Goal: Information Seeking & Learning: Learn about a topic

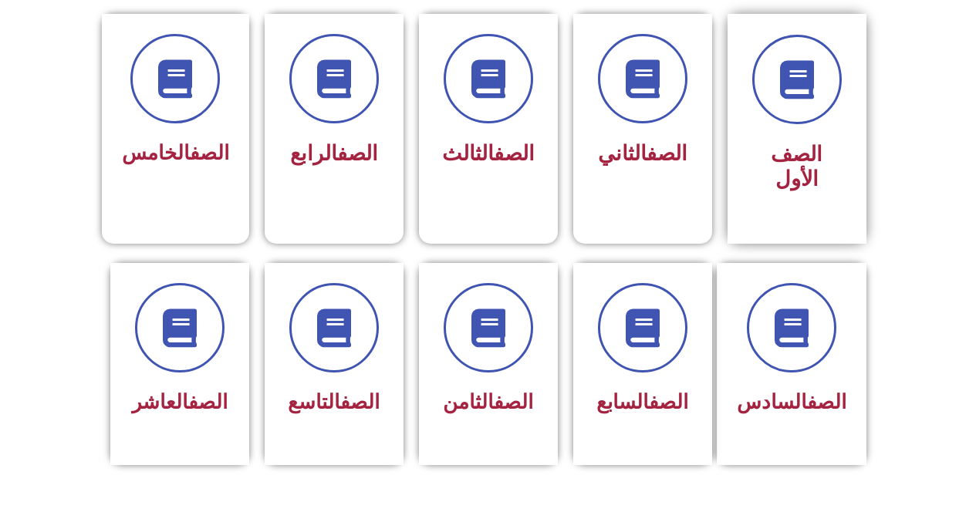
scroll to position [463, 0]
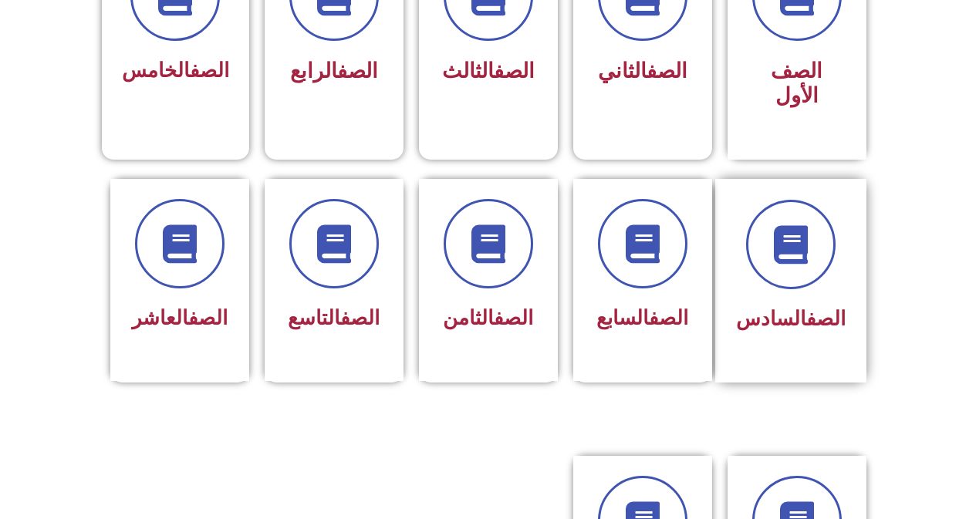
click at [786, 263] on div at bounding box center [791, 244] width 110 height 89
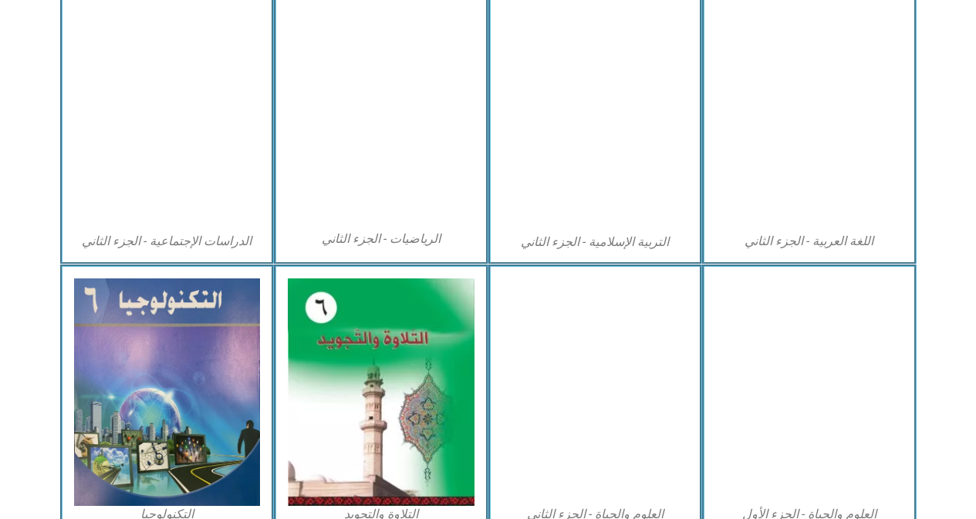
scroll to position [818, 0]
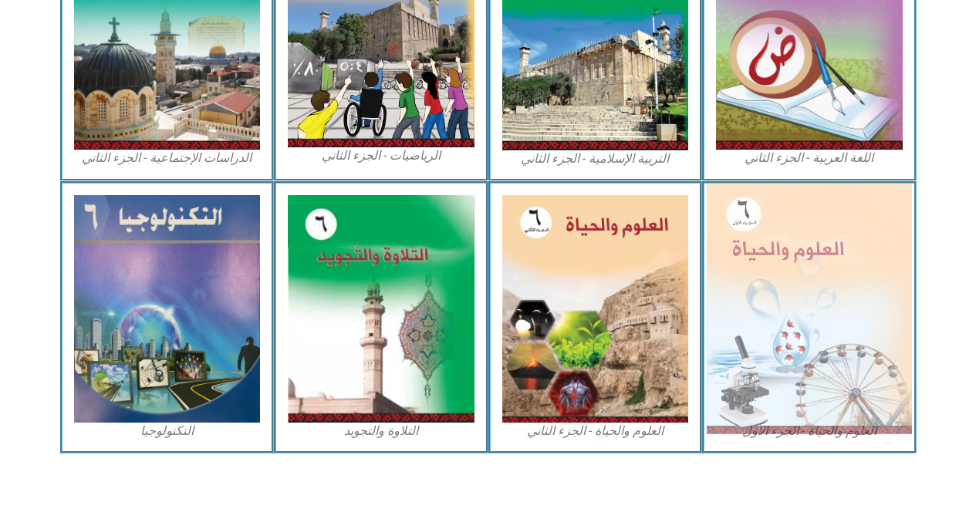
click at [794, 299] on img at bounding box center [809, 309] width 205 height 250
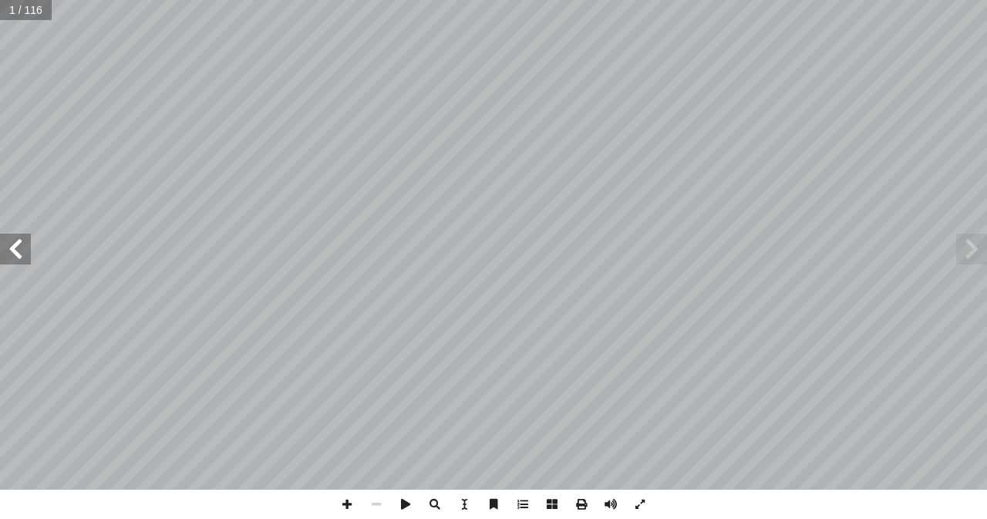
click at [14, 15] on input "text" at bounding box center [25, 10] width 51 height 20
type input "**"
click at [21, 251] on span at bounding box center [15, 249] width 31 height 31
click at [15, 251] on span at bounding box center [15, 249] width 31 height 31
click at [342, 502] on span at bounding box center [346, 504] width 29 height 29
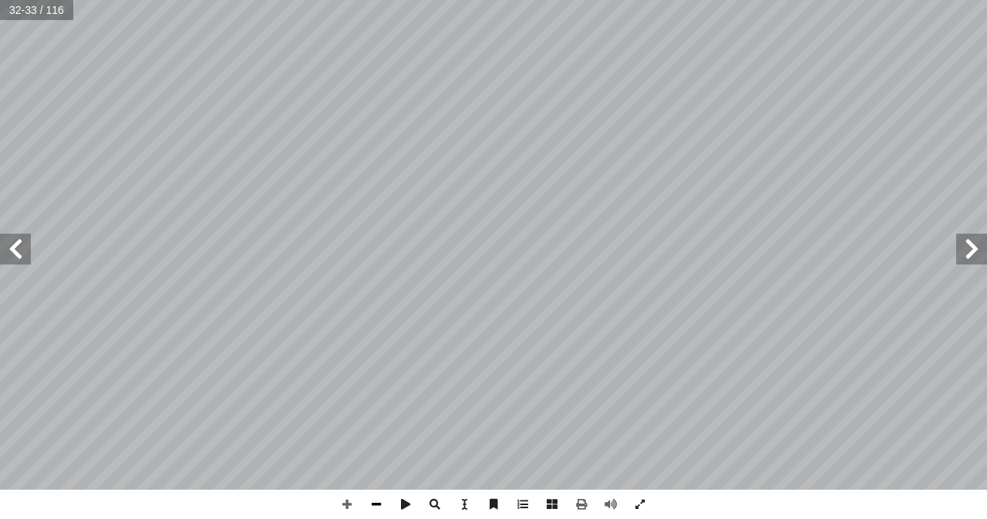
click at [369, 500] on span at bounding box center [376, 504] width 29 height 29
click at [973, 256] on span at bounding box center [971, 249] width 31 height 31
click at [349, 501] on span at bounding box center [346, 504] width 29 height 29
click at [14, 248] on span at bounding box center [15, 249] width 31 height 31
